Goal: Find specific page/section: Find specific page/section

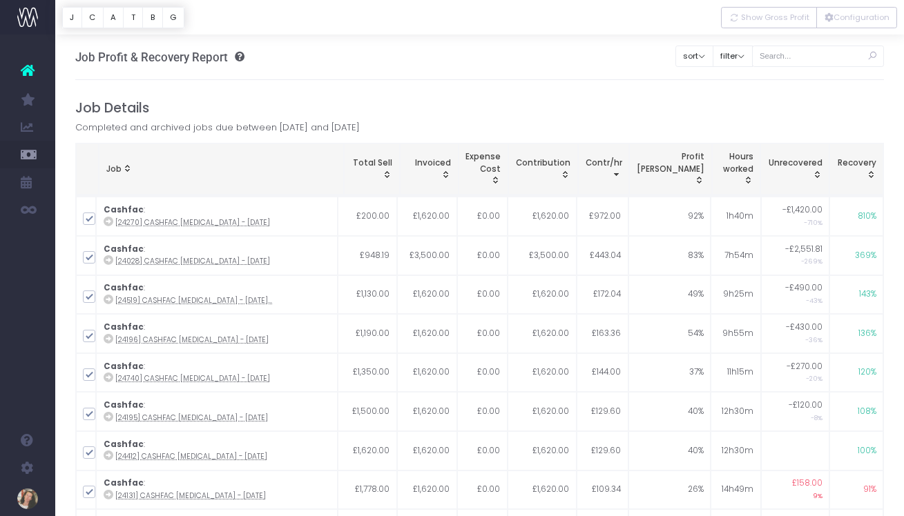
scroll to position [3275, 0]
click at [90, 15] on button "C" at bounding box center [92, 17] width 22 height 21
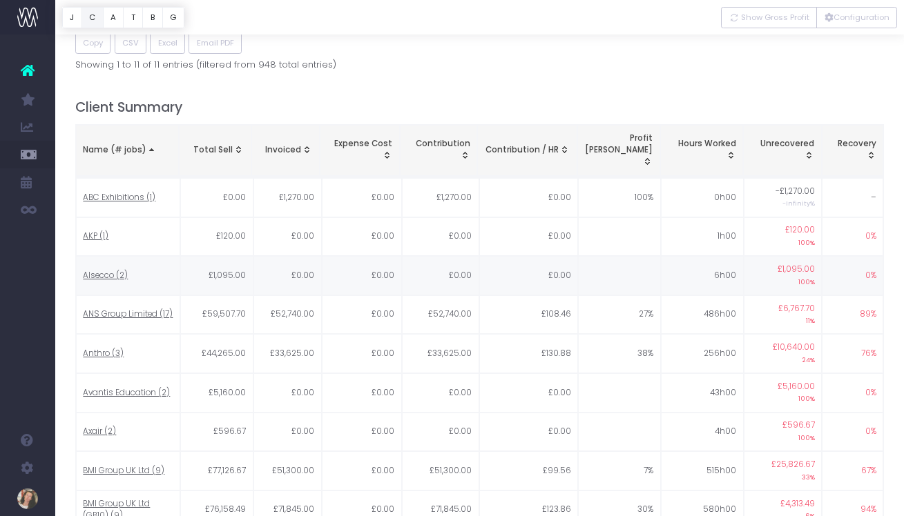
scroll to position [595, 0]
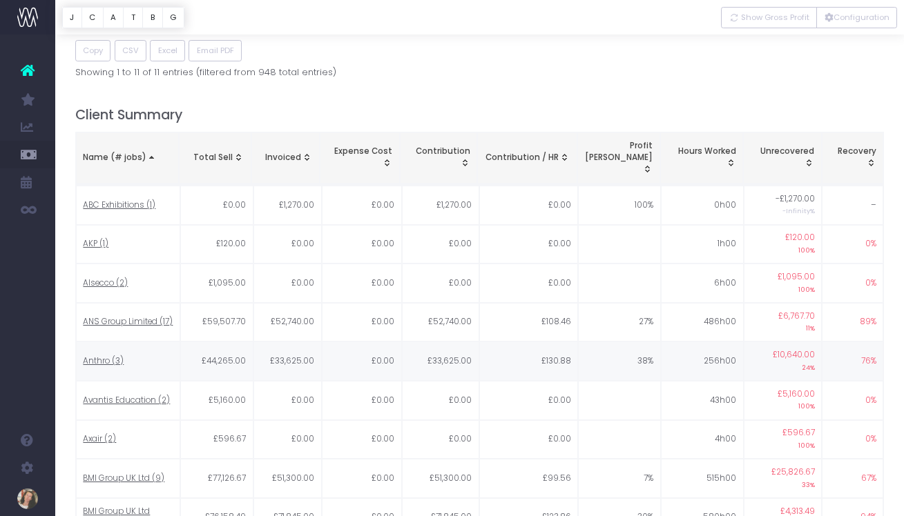
click at [109, 355] on span "Anthro (3)" at bounding box center [103, 361] width 41 height 12
type input ""Anthro""
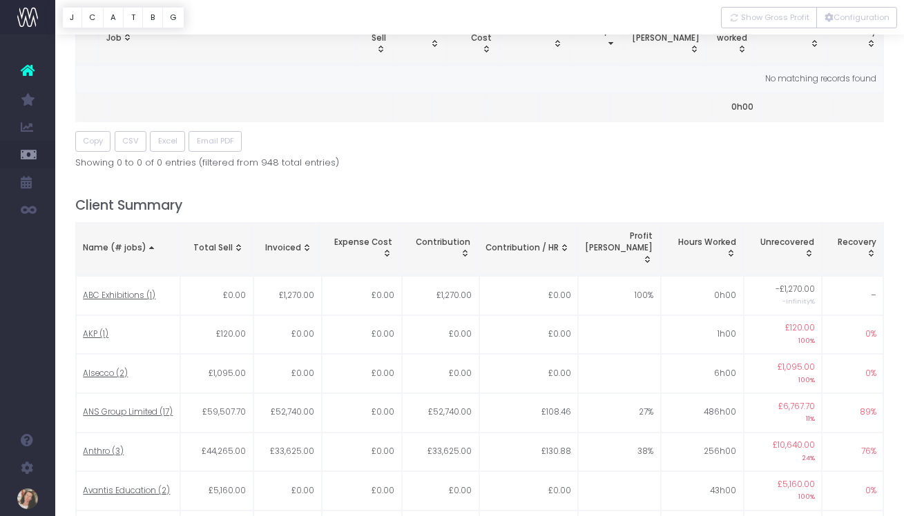
scroll to position [0, 0]
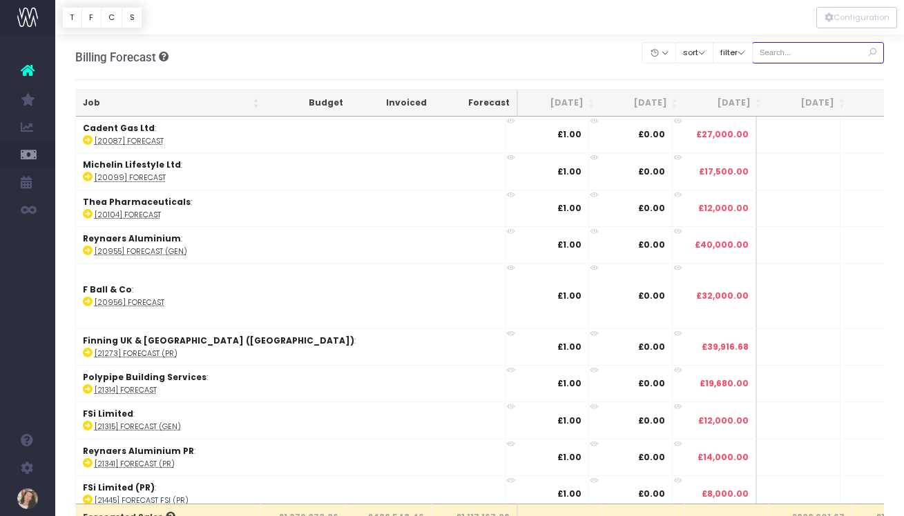
click at [801, 55] on input "text" at bounding box center [818, 52] width 133 height 21
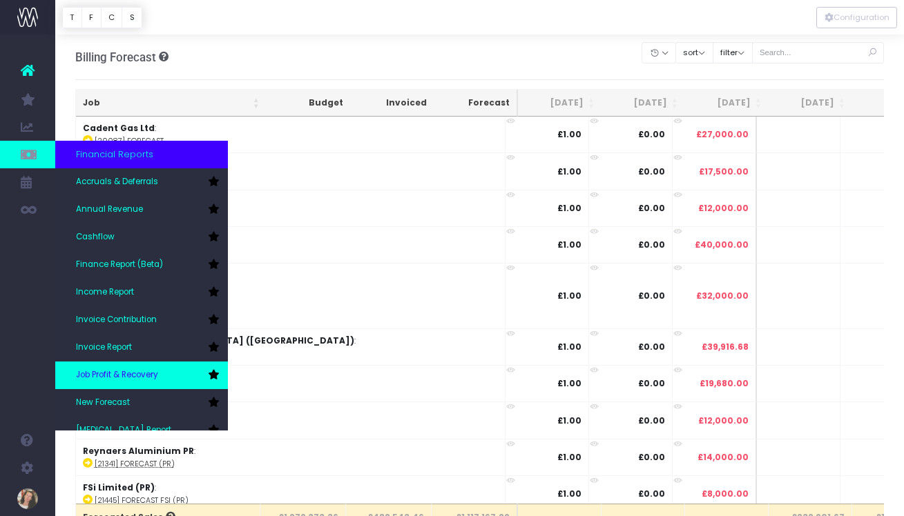
click at [170, 376] on link "Job Profit & Recovery" at bounding box center [141, 376] width 173 height 28
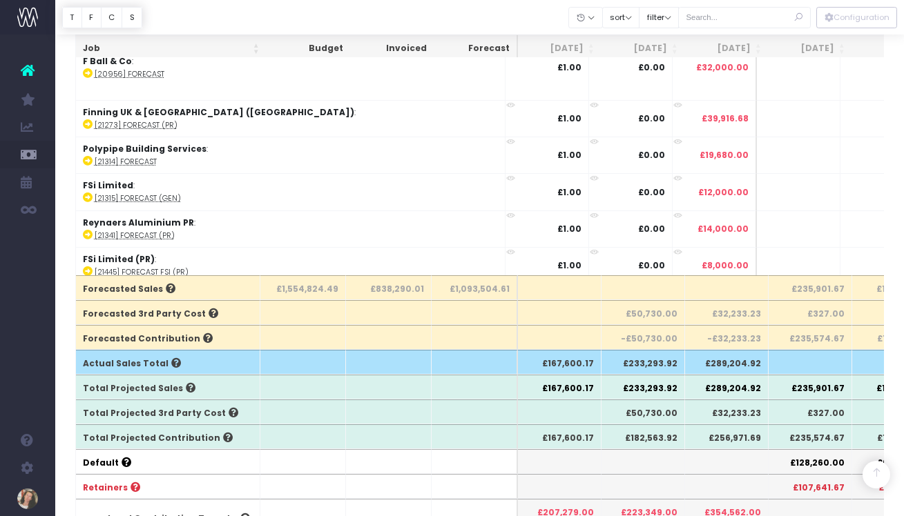
scroll to position [13169, 0]
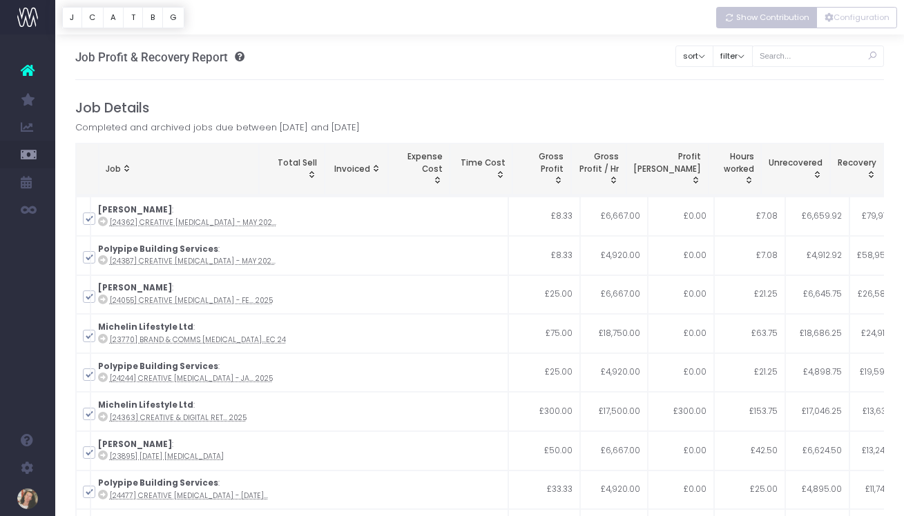
click at [778, 14] on span "Show Contribution" at bounding box center [772, 18] width 73 height 12
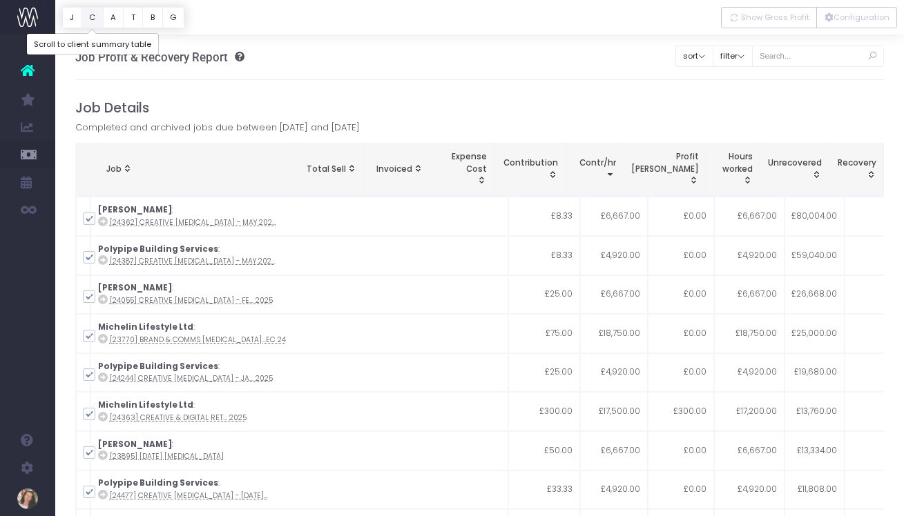
click at [90, 19] on button "C" at bounding box center [92, 17] width 22 height 21
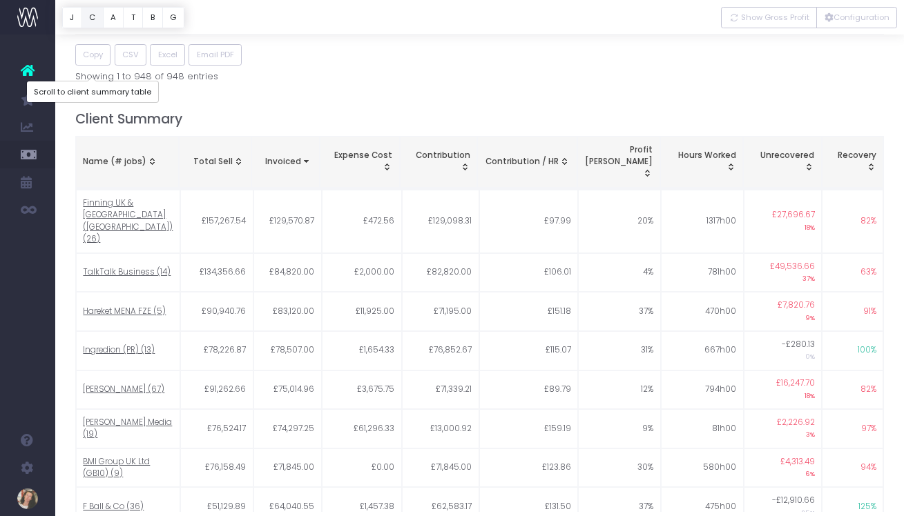
scroll to position [561, 0]
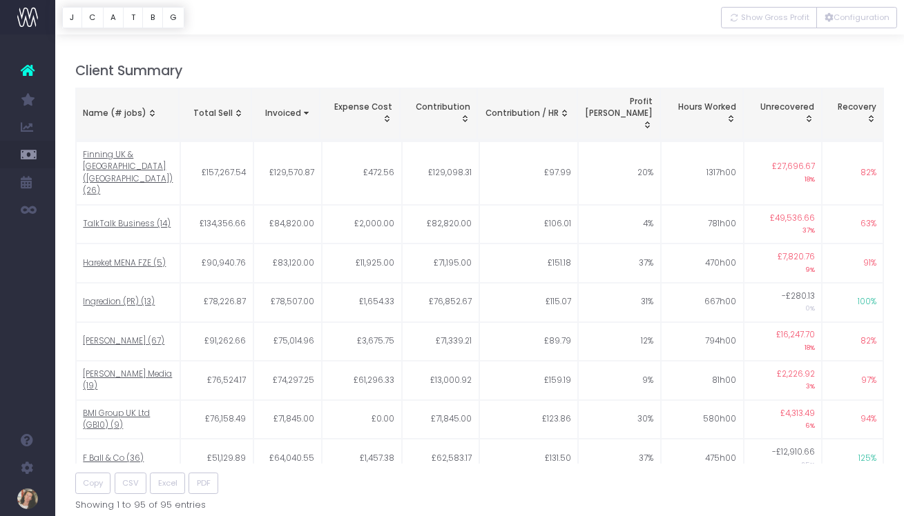
click at [128, 108] on div "Name (# jobs)" at bounding box center [127, 114] width 88 height 12
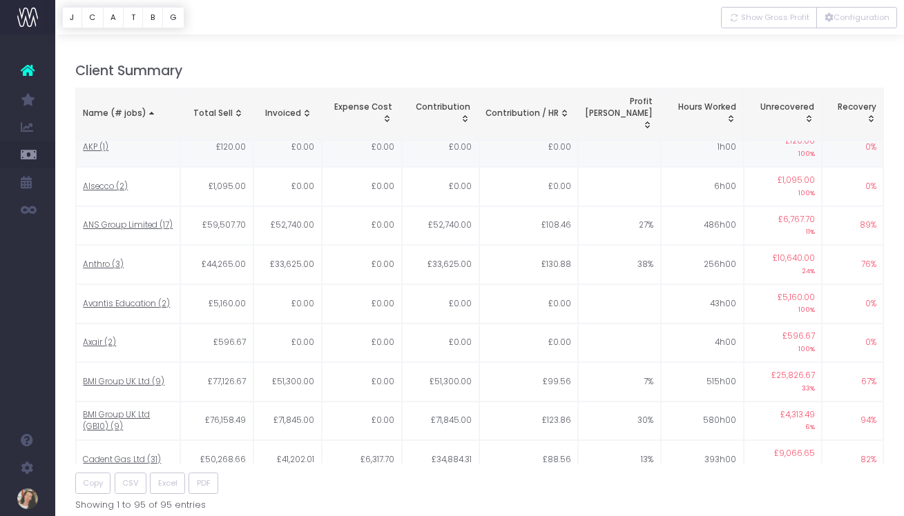
scroll to position [57, 0]
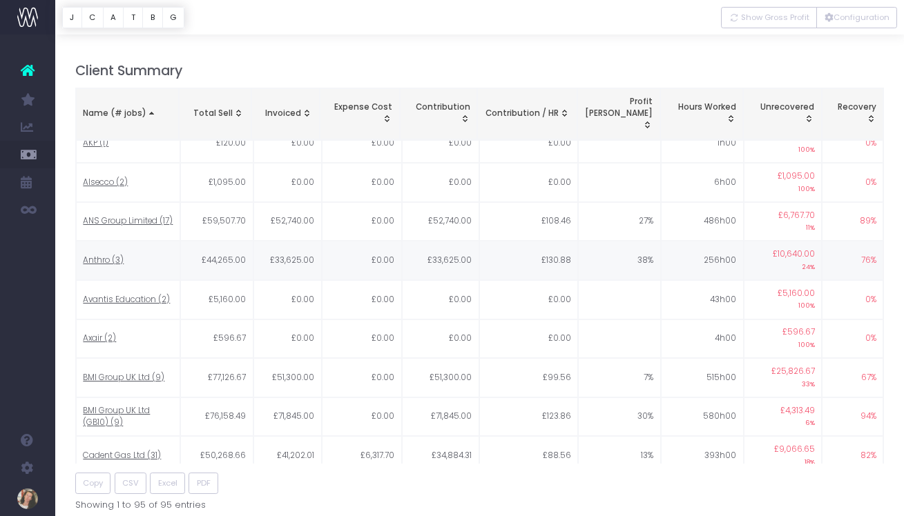
click at [104, 255] on span "Anthro (3)" at bounding box center [103, 261] width 41 height 12
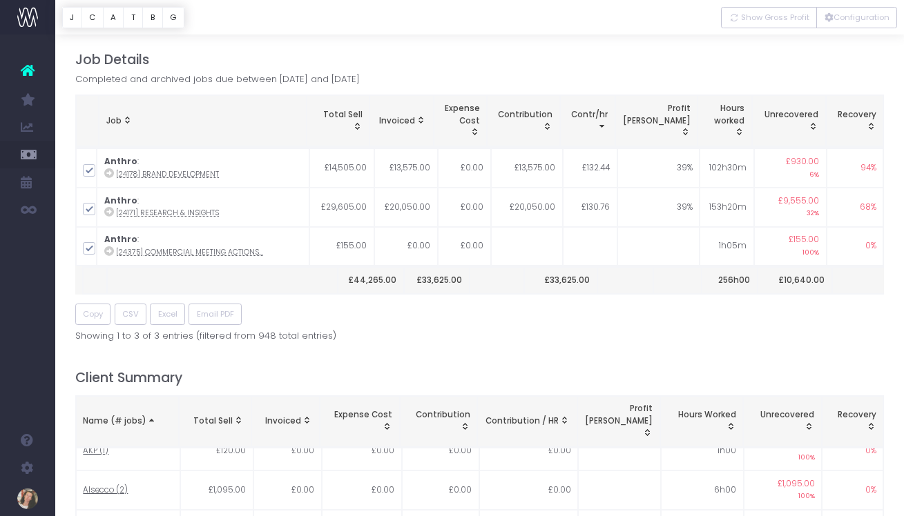
scroll to position [0, 0]
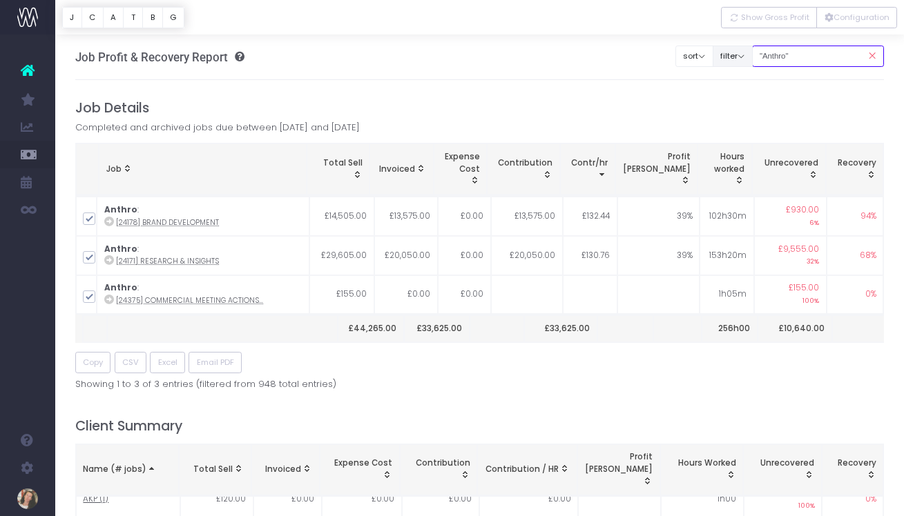
drag, startPoint x: 812, startPoint y: 59, endPoint x: 757, endPoint y: 50, distance: 56.7
click at [757, 50] on div "Clear Filters sort Sort by Job Name Desc Sort by Client Name Asc filter By Acco…" at bounding box center [779, 52] width 208 height 35
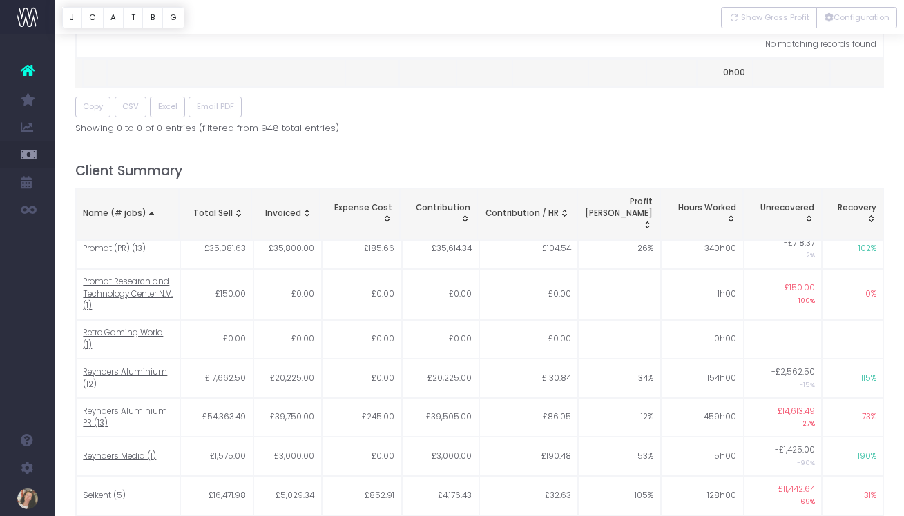
scroll to position [2569, 0]
click at [142, 407] on span "Reynaers Aluminium PR (13)" at bounding box center [128, 419] width 90 height 24
type input ""Reynaers Aluminium PR""
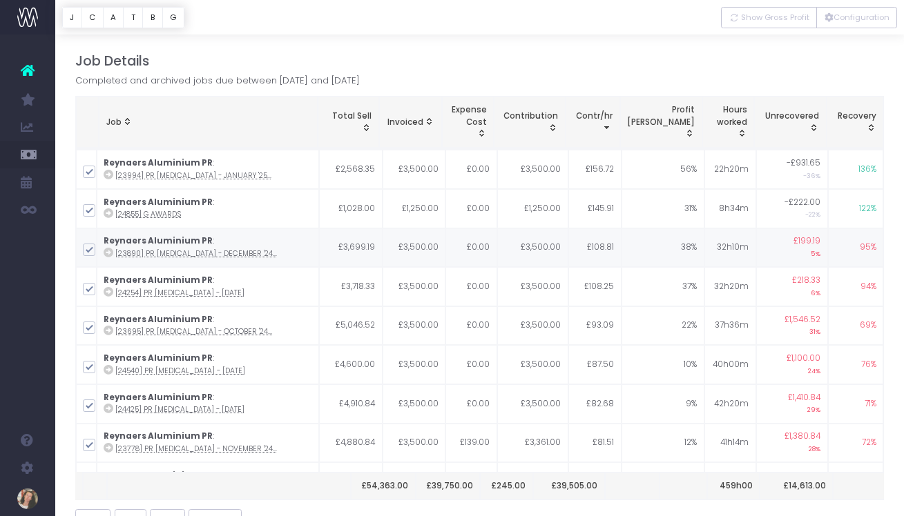
scroll to position [0, 0]
